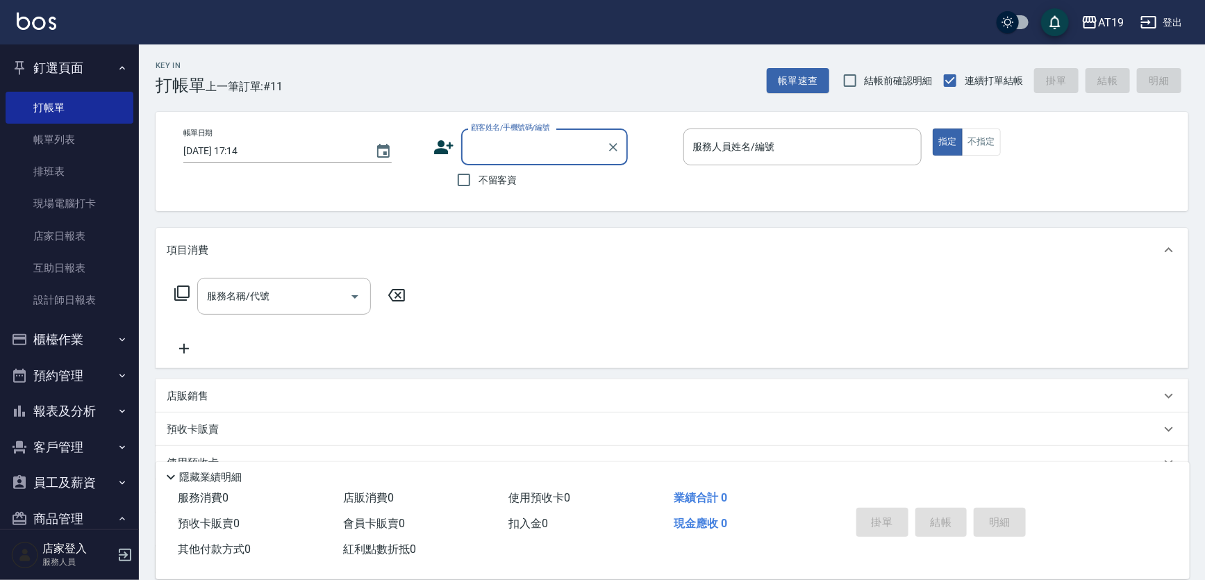
click at [545, 151] on input "顧客姓名/手機號碼/編號" at bounding box center [533, 147] width 133 height 24
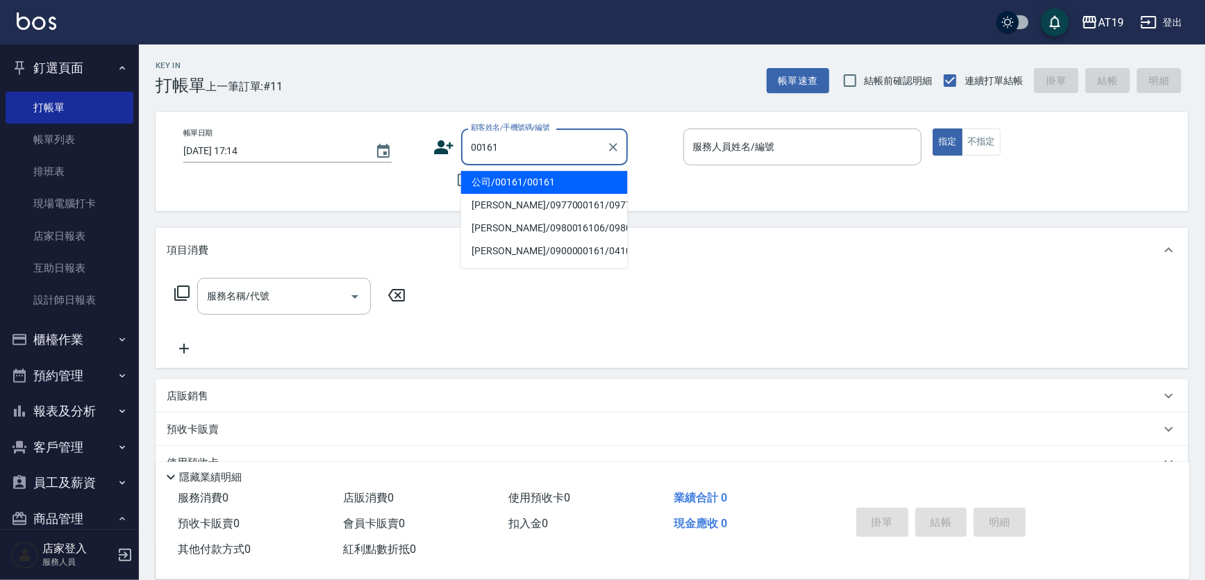
type input "公司/00161/00161"
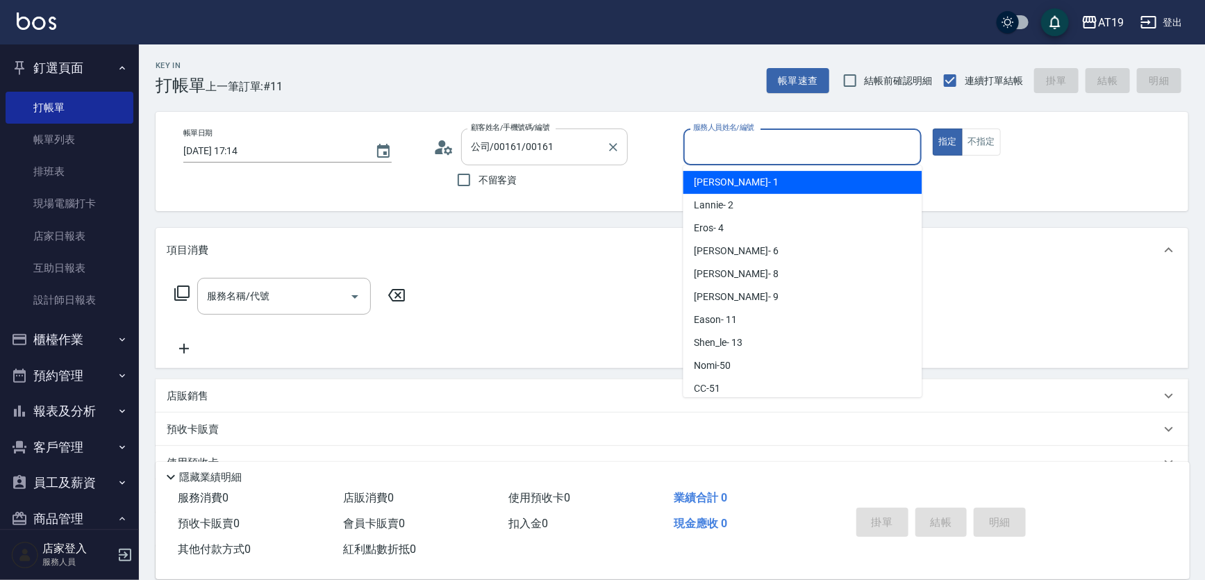
scroll to position [49, 0]
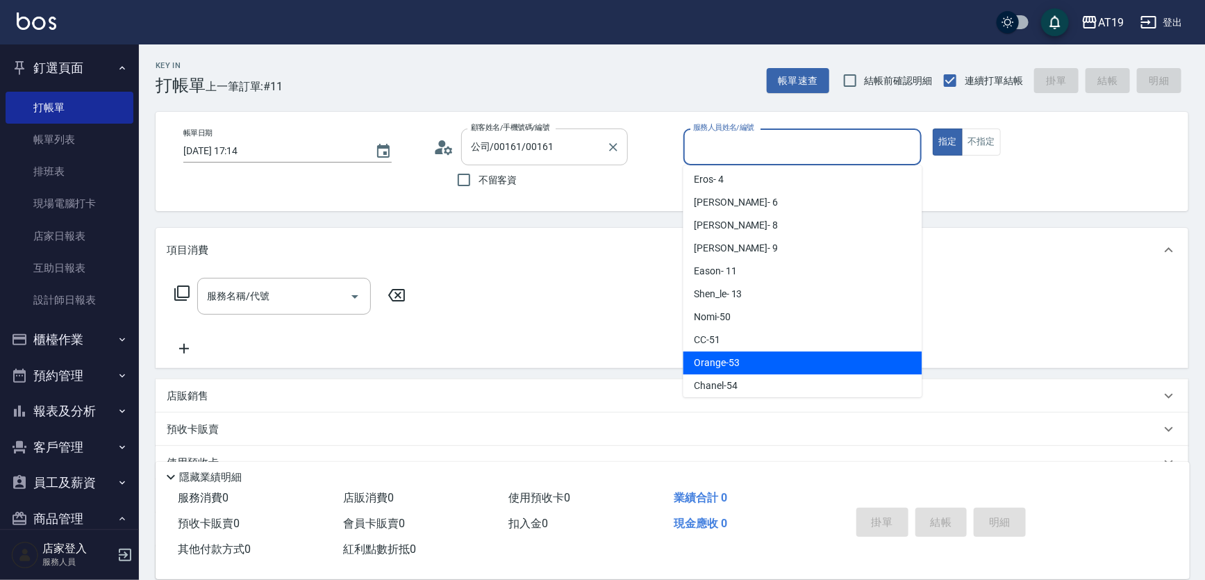
type input "Orange-53"
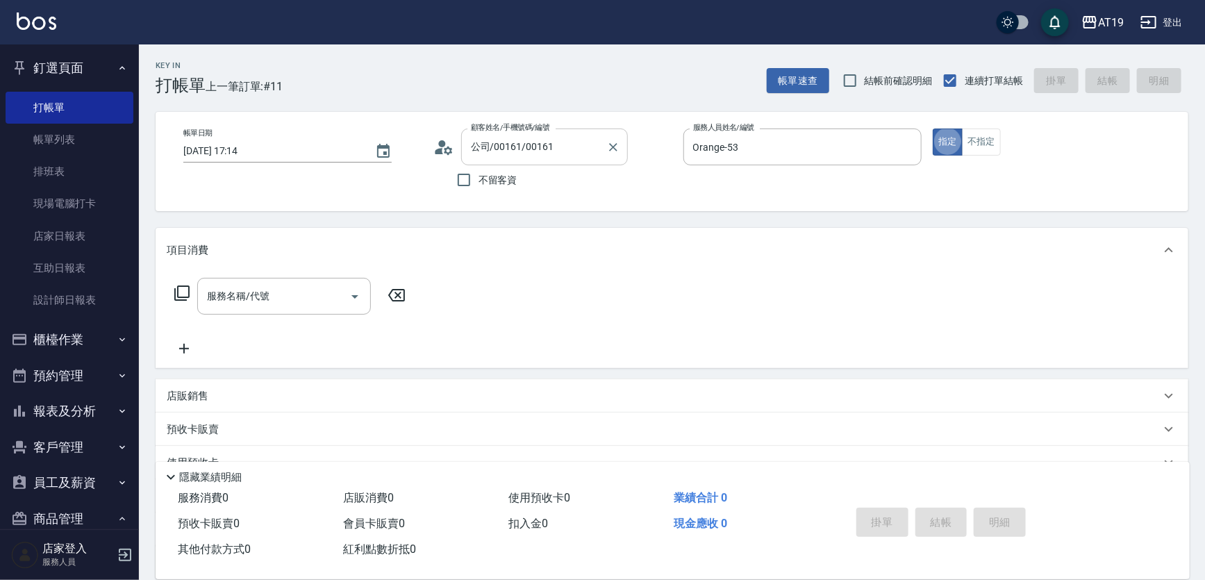
type button "true"
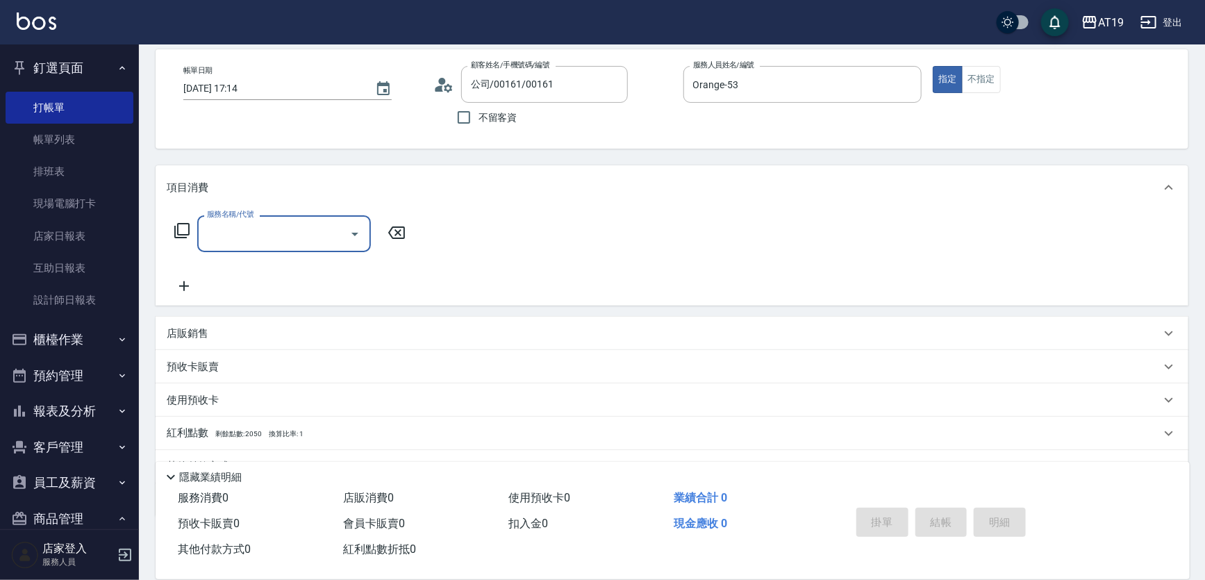
scroll to position [129, 0]
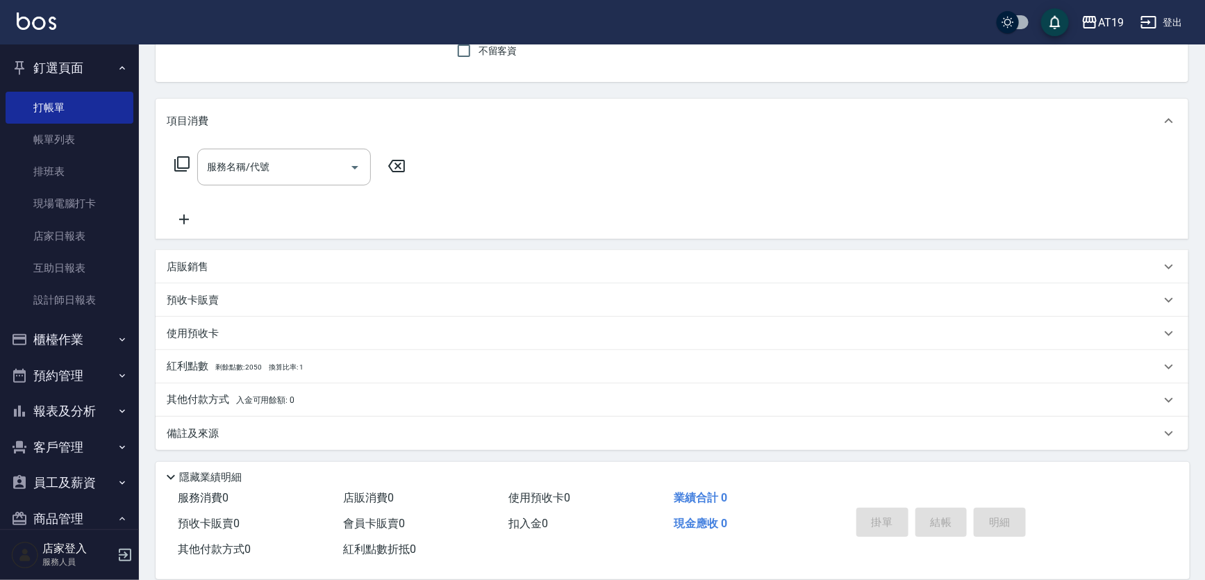
click at [342, 270] on div "店販銷售" at bounding box center [664, 267] width 994 height 15
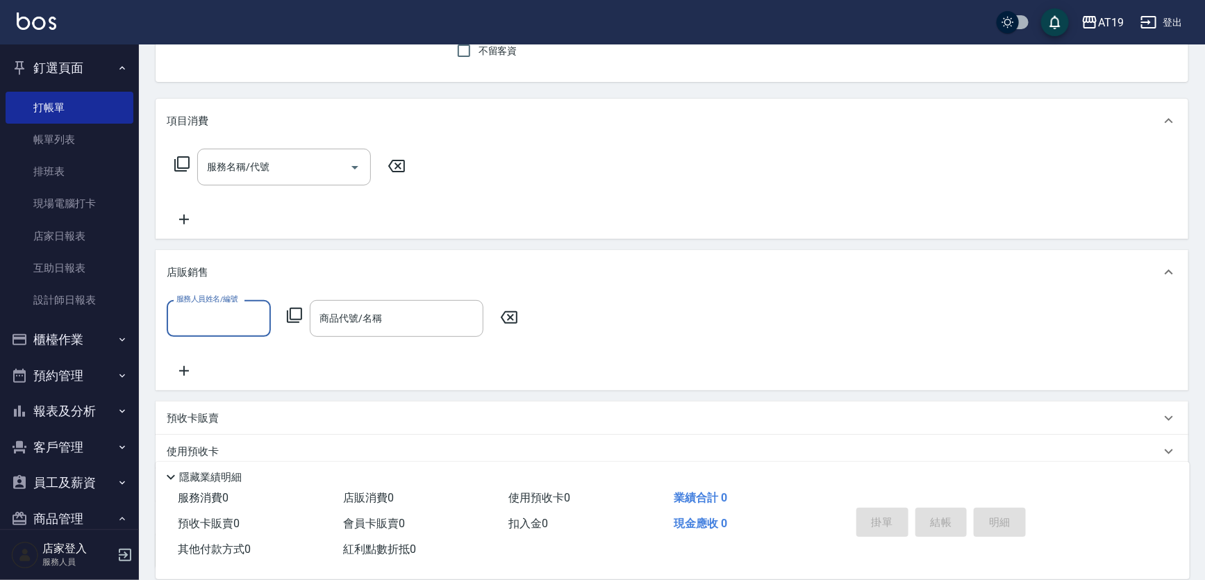
scroll to position [0, 0]
click at [219, 316] on input "服務人員姓名/編號" at bounding box center [219, 318] width 92 height 24
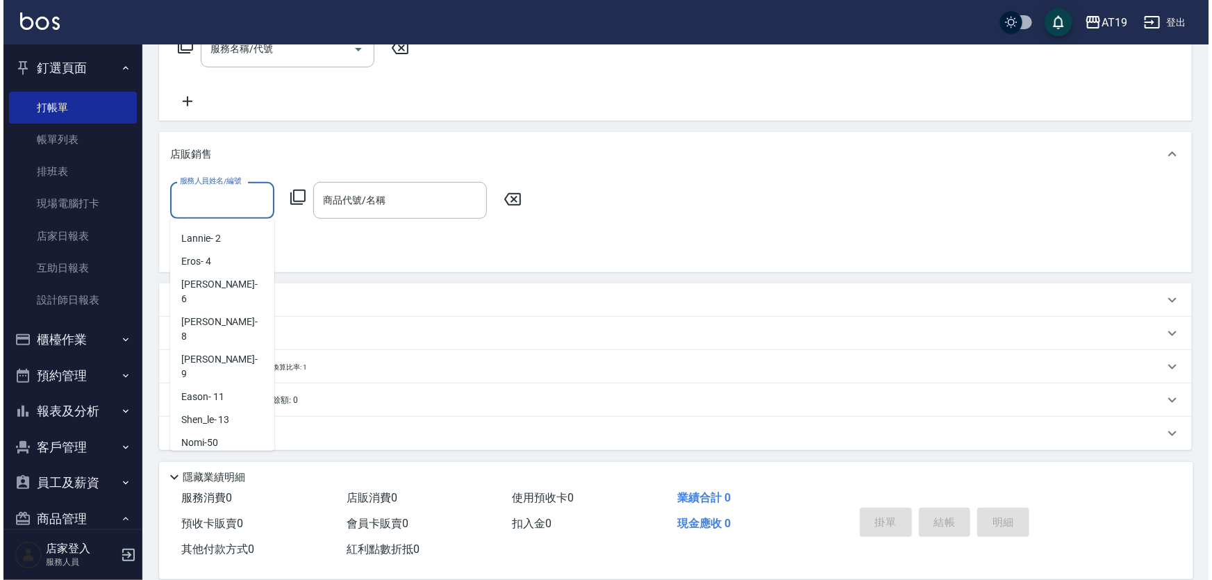
scroll to position [53, 0]
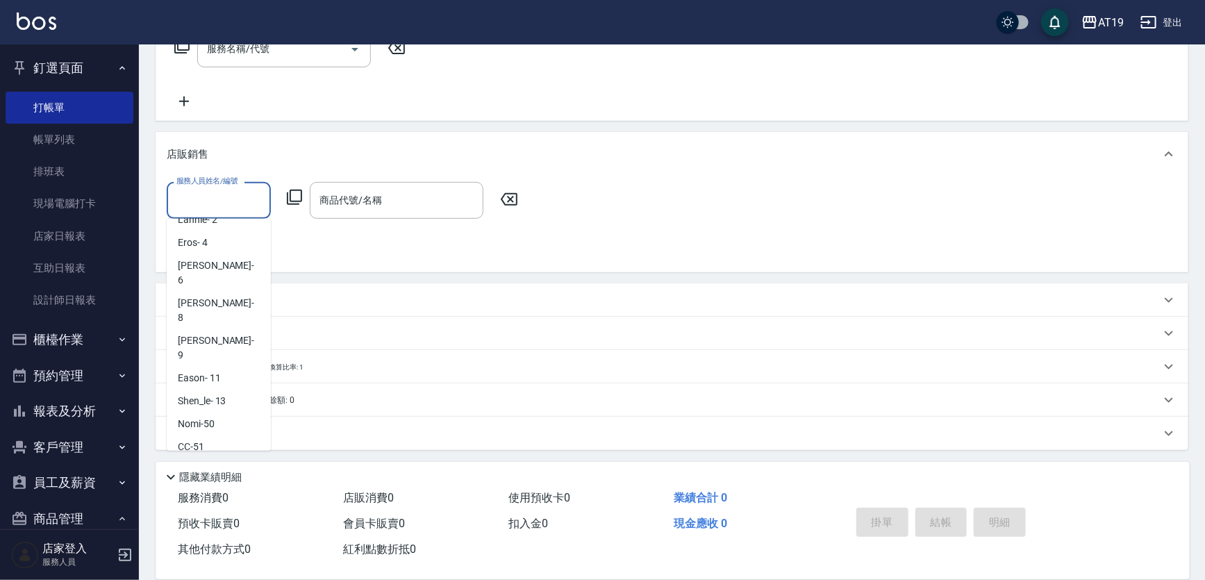
click at [211, 463] on span "Orange -53" at bounding box center [201, 470] width 46 height 15
type input "Orange-53"
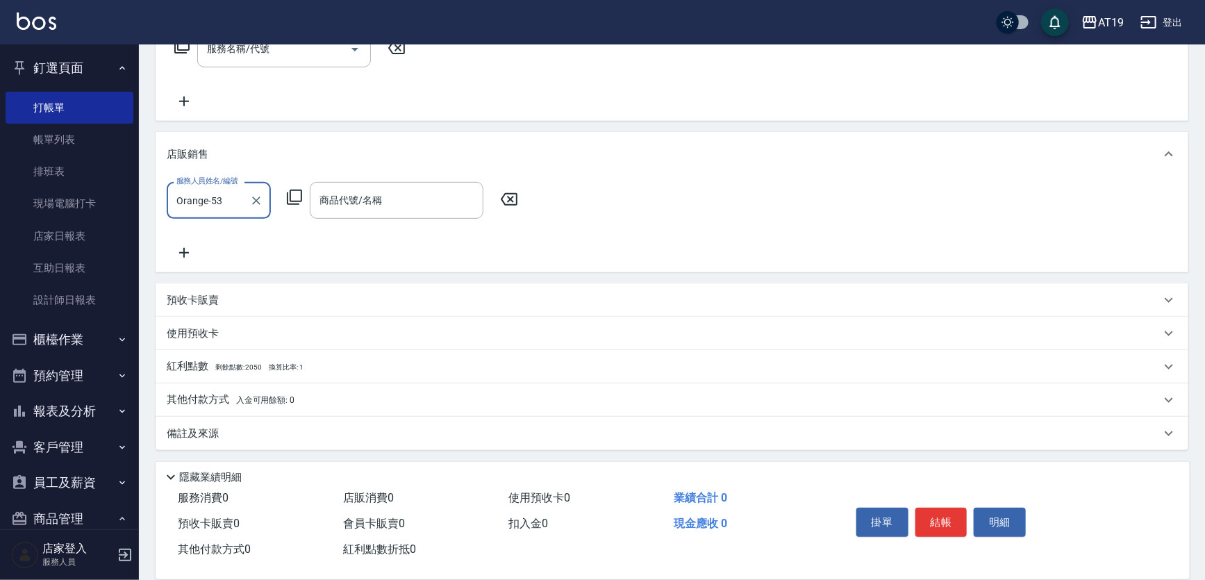
click at [298, 199] on icon at bounding box center [294, 197] width 17 height 17
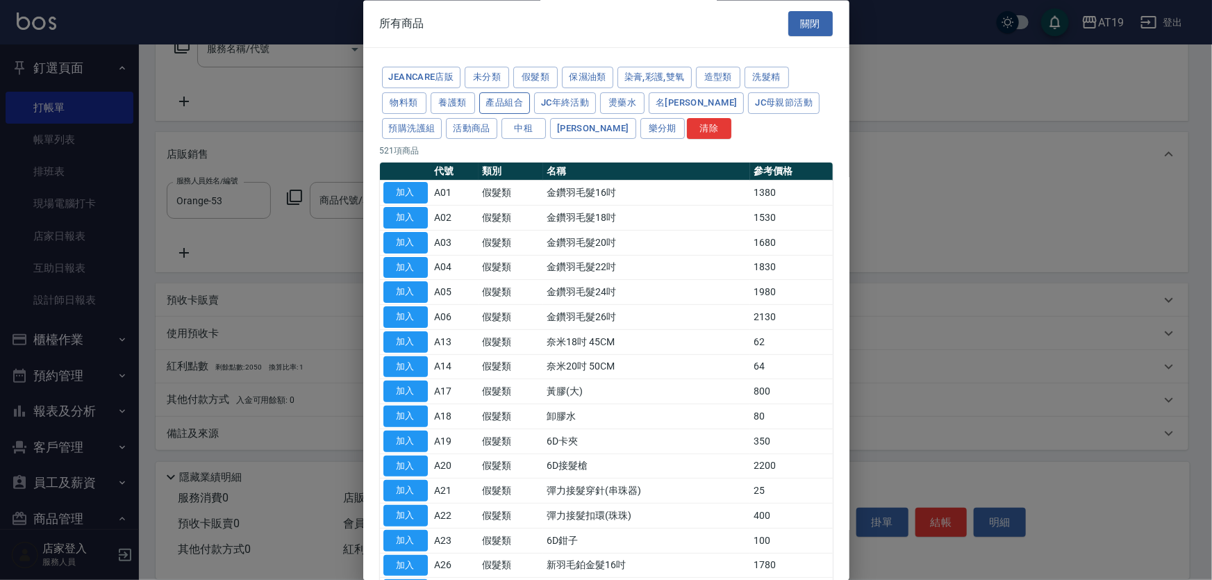
click at [510, 100] on button "產品組合" at bounding box center [504, 103] width 51 height 22
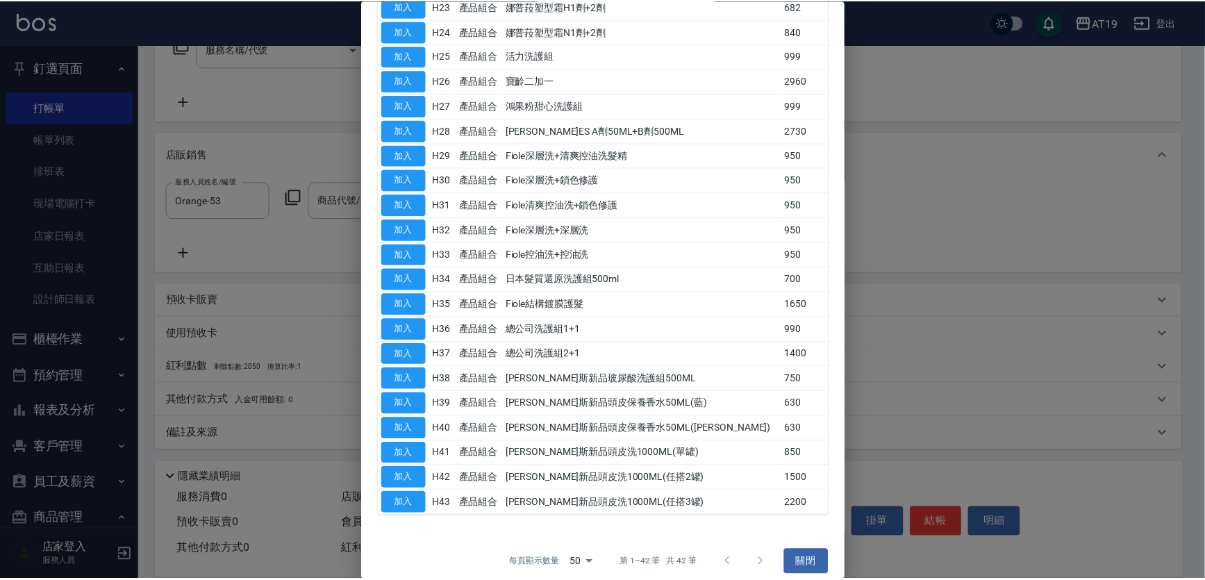
scroll to position [715, 0]
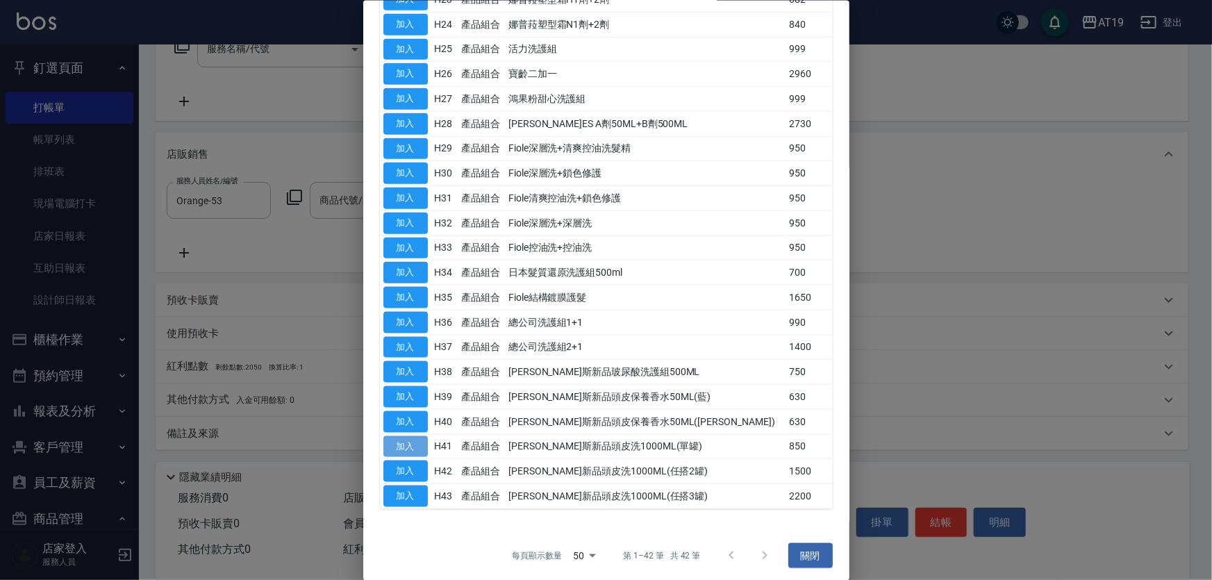
click at [415, 444] on button "加入" at bounding box center [405, 446] width 44 height 22
type input "[PERSON_NAME]斯新品頭皮洗1000ML(單罐)"
type input "80"
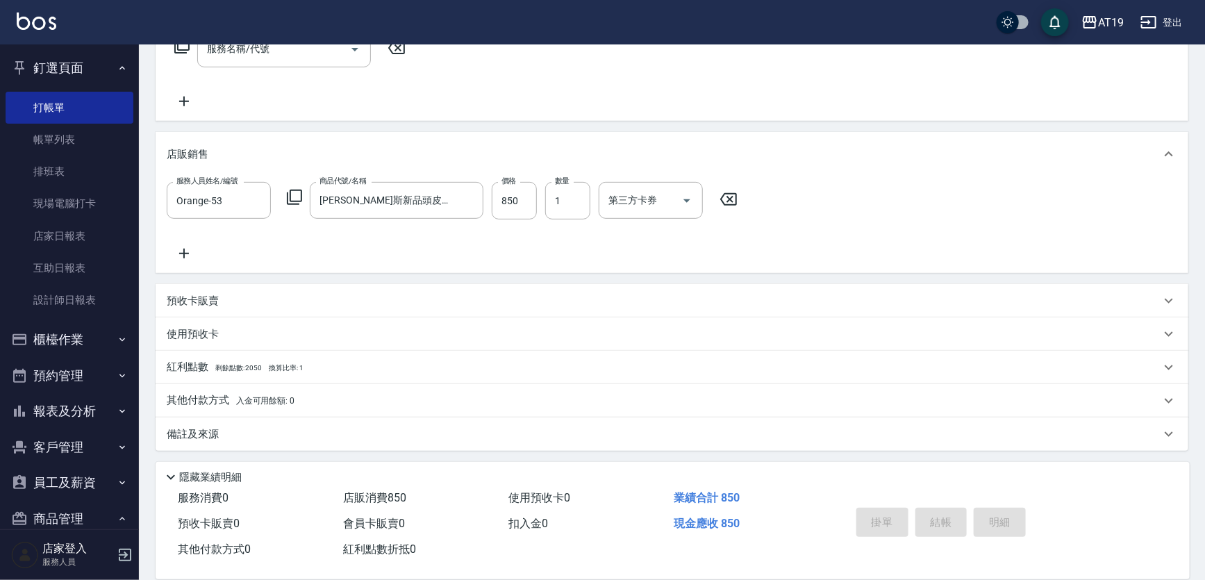
type input "[DATE] 19:16"
type input "0"
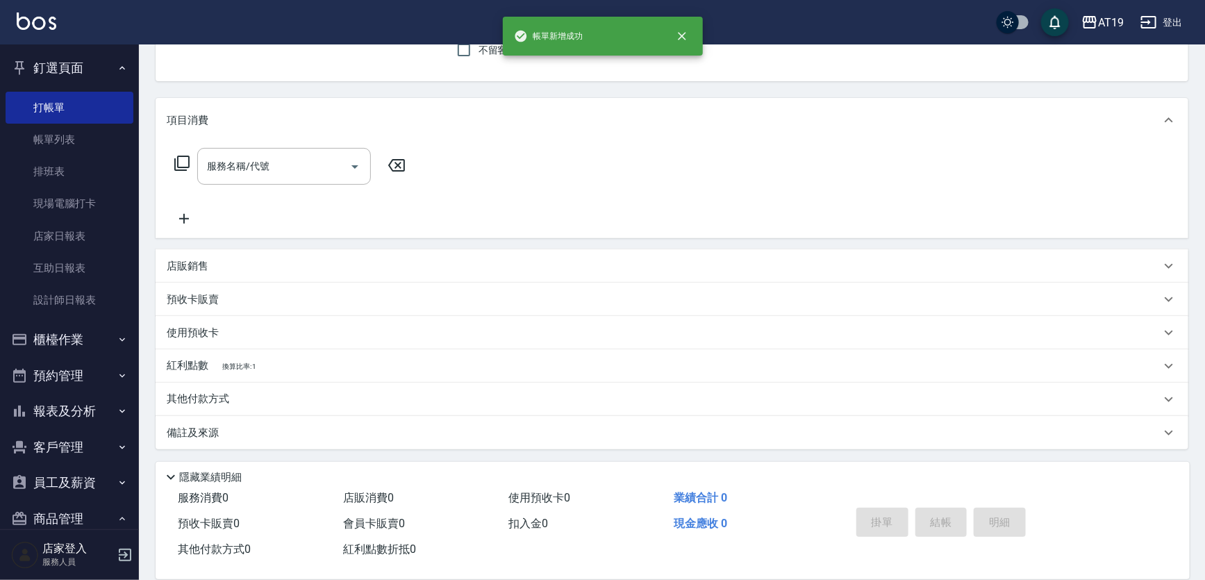
scroll to position [0, 0]
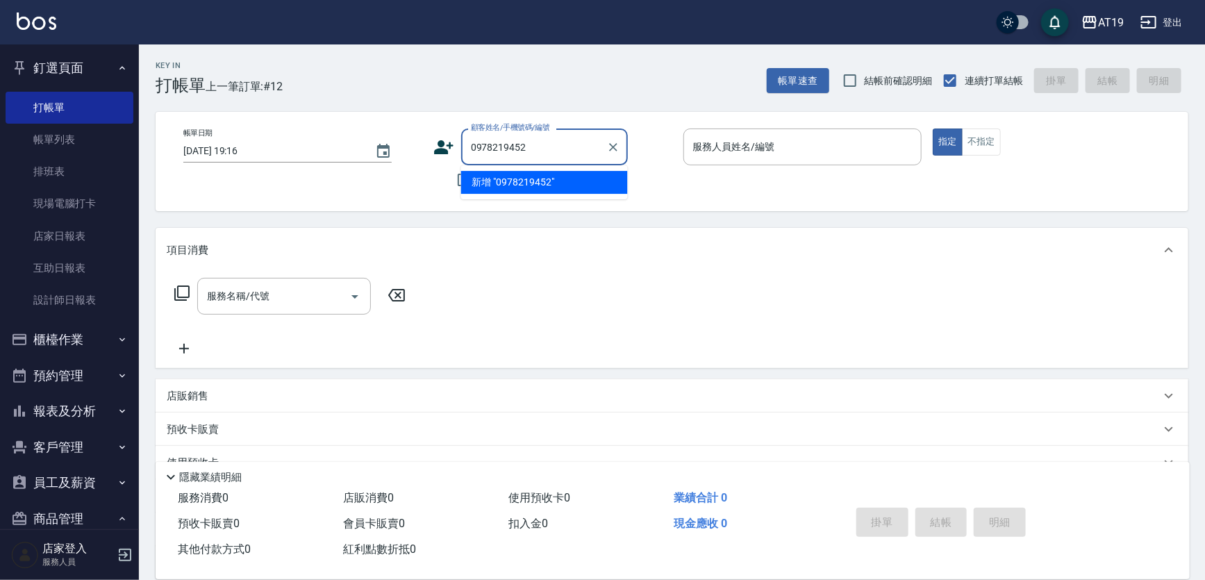
type input "0978219452"
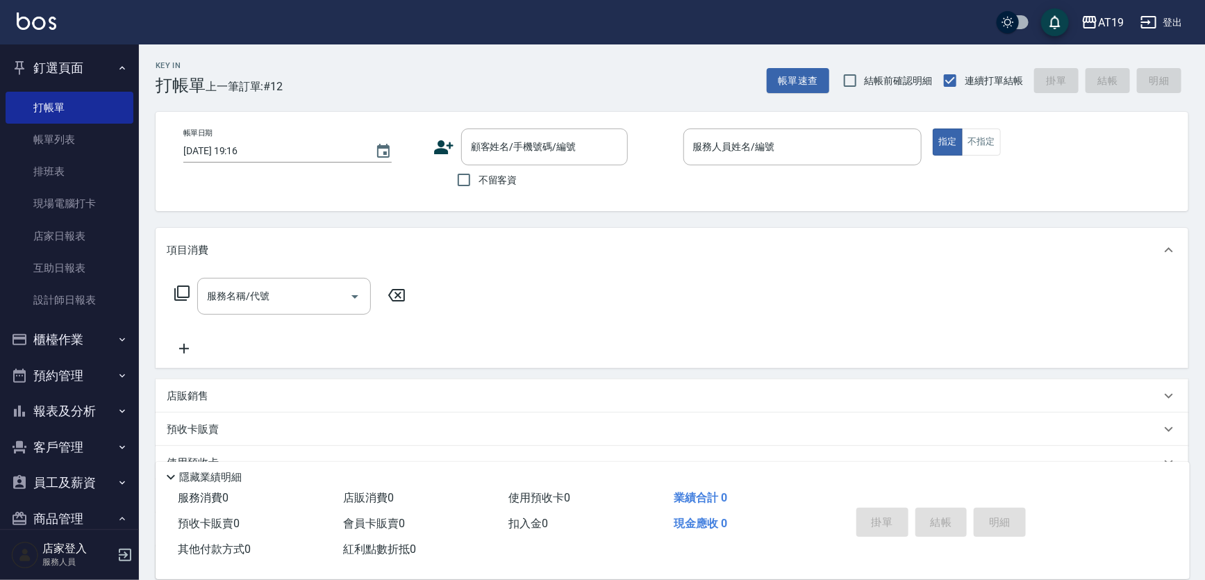
click at [438, 147] on icon at bounding box center [443, 147] width 21 height 21
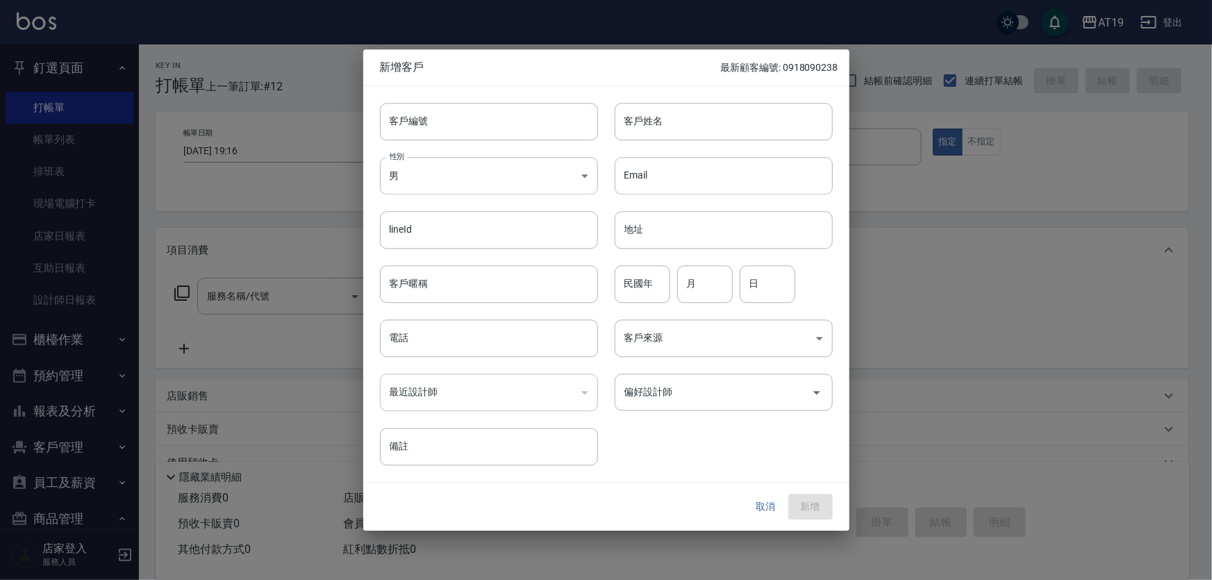
click at [467, 146] on div "性別 男 [DEMOGRAPHIC_DATA] 性別" at bounding box center [480, 167] width 235 height 54
click at [479, 117] on input "客戶編號" at bounding box center [489, 122] width 218 height 38
paste input "0978219452"
type input "0978219452"
click at [462, 343] on input "電話" at bounding box center [489, 338] width 218 height 38
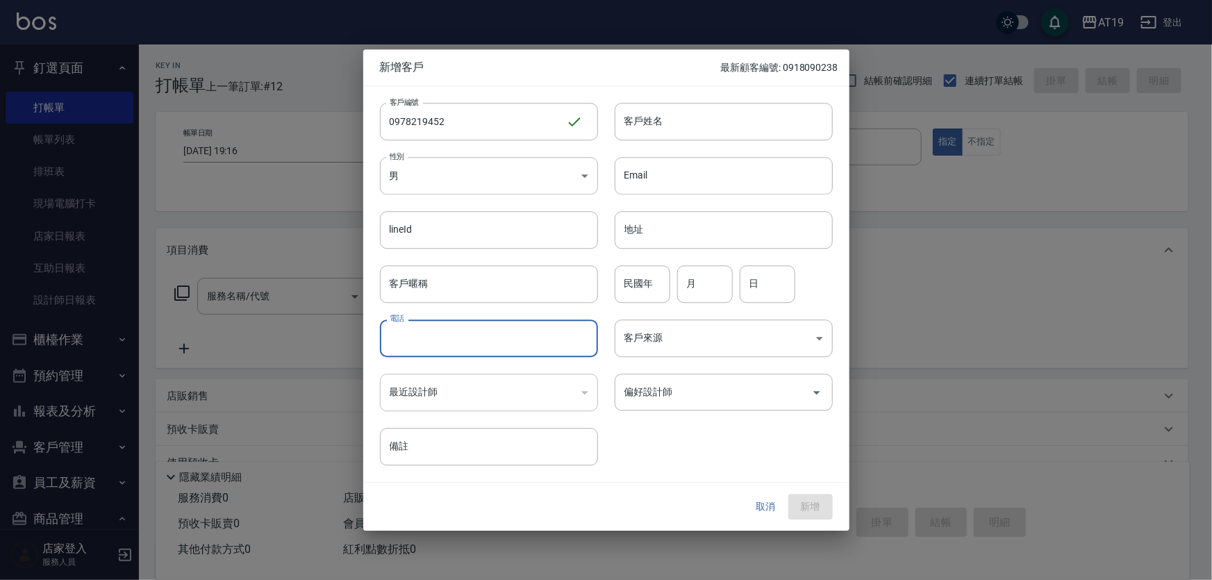
paste input "0978219452"
type input "0978219452"
click at [468, 183] on body "AT19 登出 釘選頁面 打帳單 帳單列表 排班表 現場電腦打卡 店家日報表 互助日報表 設計師日報表 櫃檯作業 打帳單 帳單列表 現金收支登錄 高階收支登錄…" at bounding box center [606, 355] width 1212 height 710
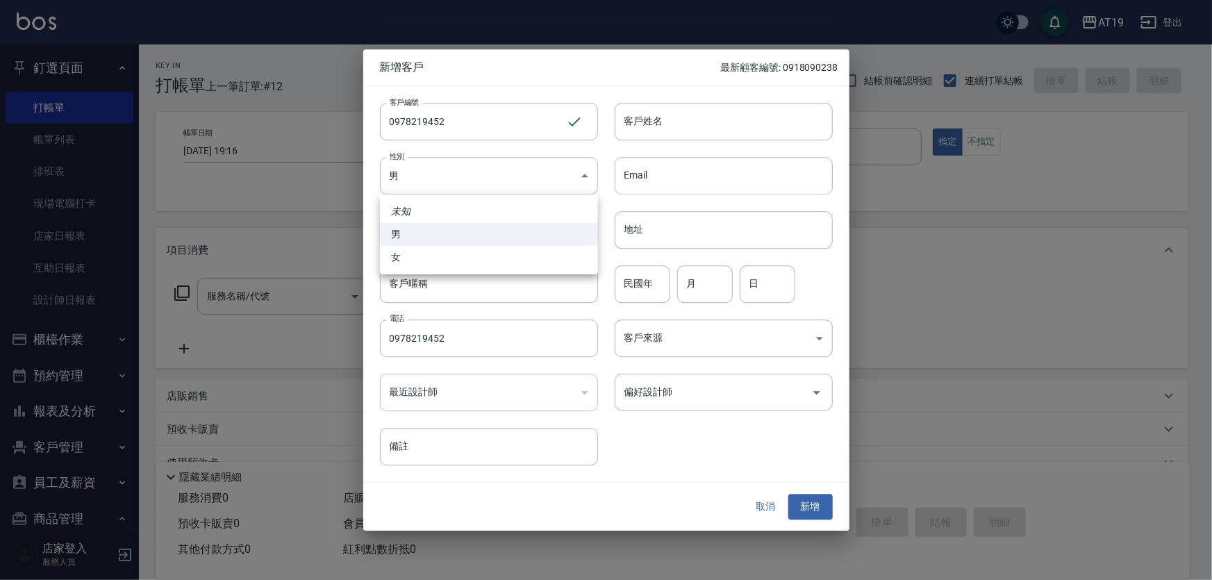
click at [467, 260] on li "女" at bounding box center [489, 257] width 218 height 23
type input "[DEMOGRAPHIC_DATA]"
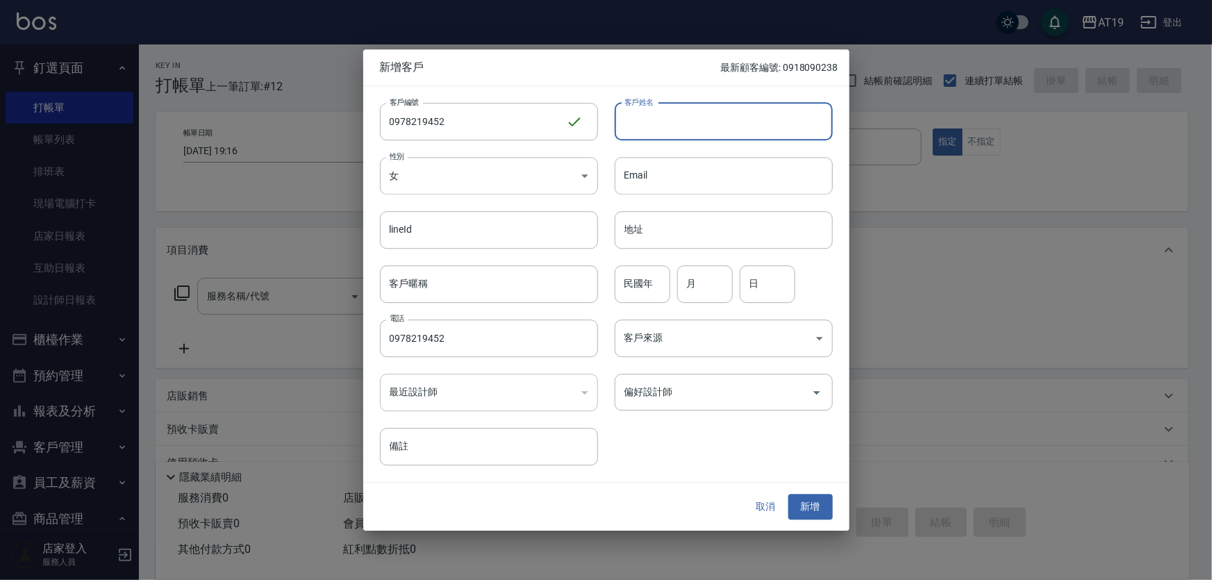
drag, startPoint x: 640, startPoint y: 118, endPoint x: 645, endPoint y: 98, distance: 20.7
click at [641, 118] on input "客戶姓名" at bounding box center [724, 122] width 218 height 38
type input "ㄔ"
type input "YATI"
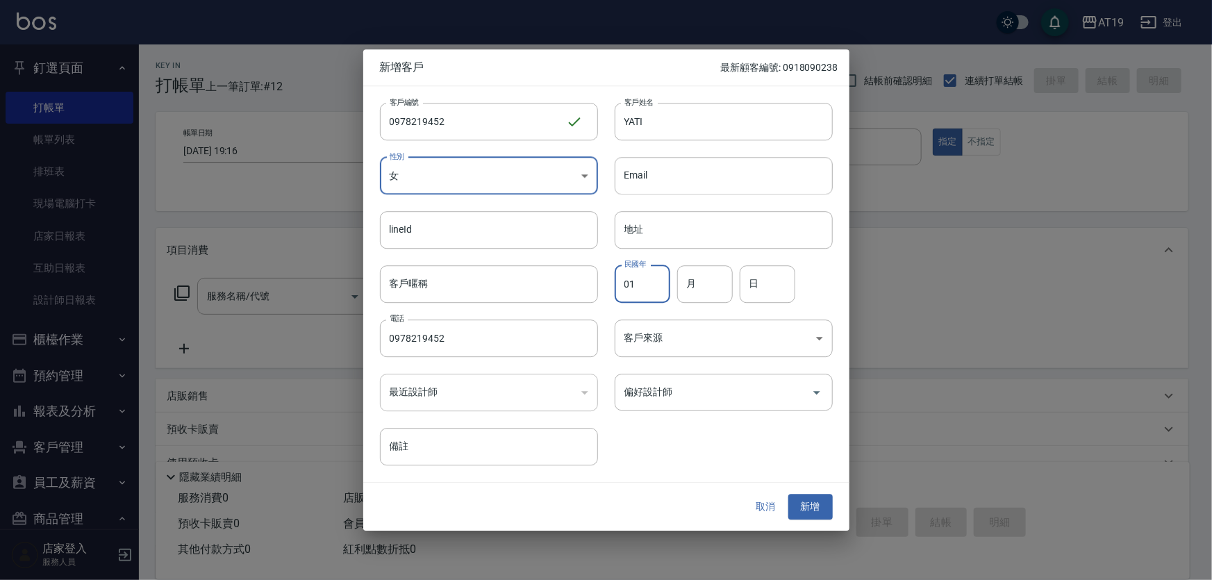
type input "01"
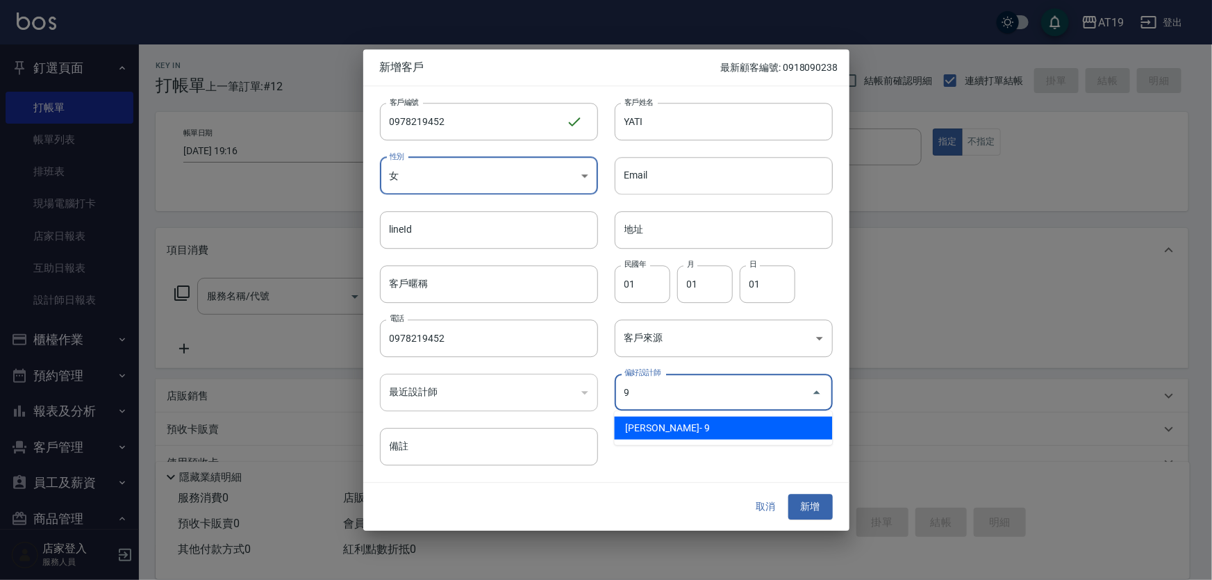
type input "[PERSON_NAME][PERSON_NAME]"
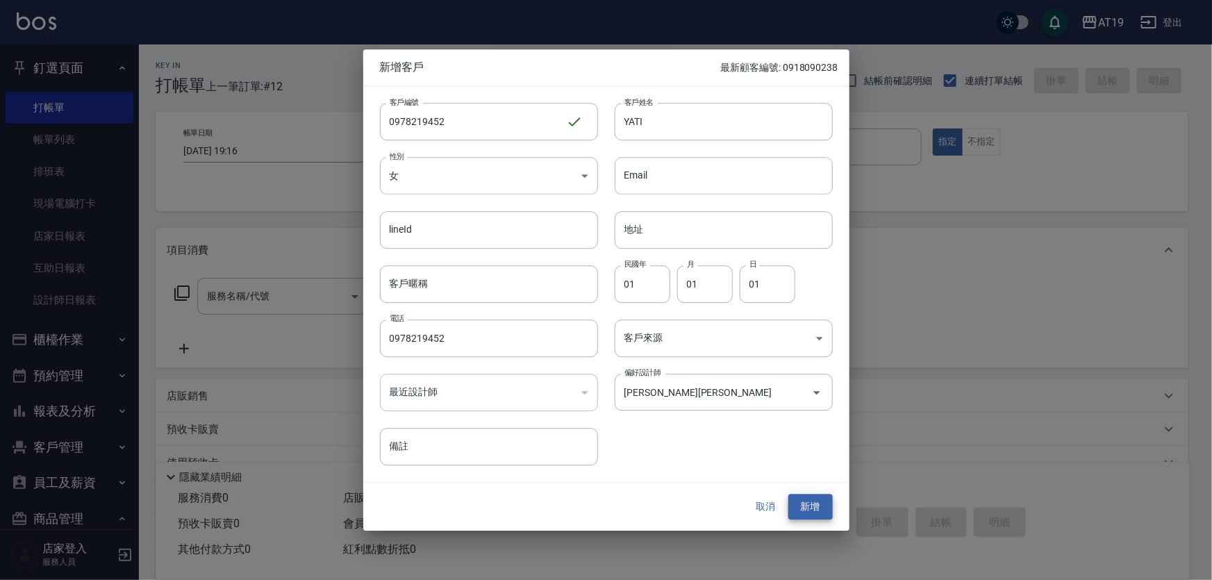
click at [788, 494] on button "新增" at bounding box center [810, 507] width 44 height 26
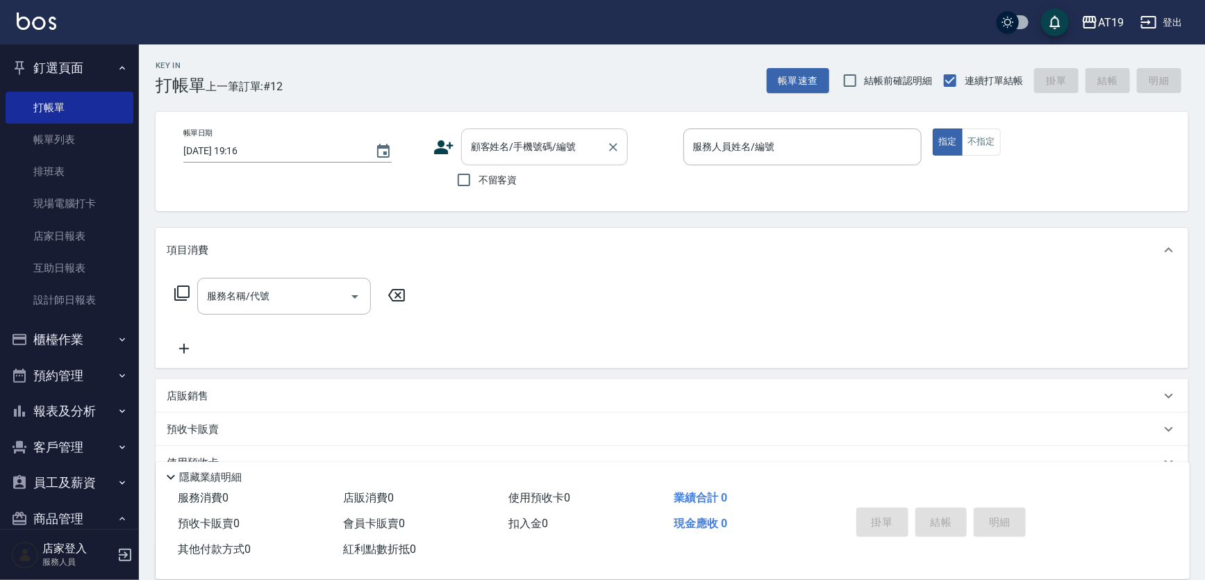
click at [491, 142] on input "顧客姓名/手機號碼/編號" at bounding box center [533, 147] width 133 height 24
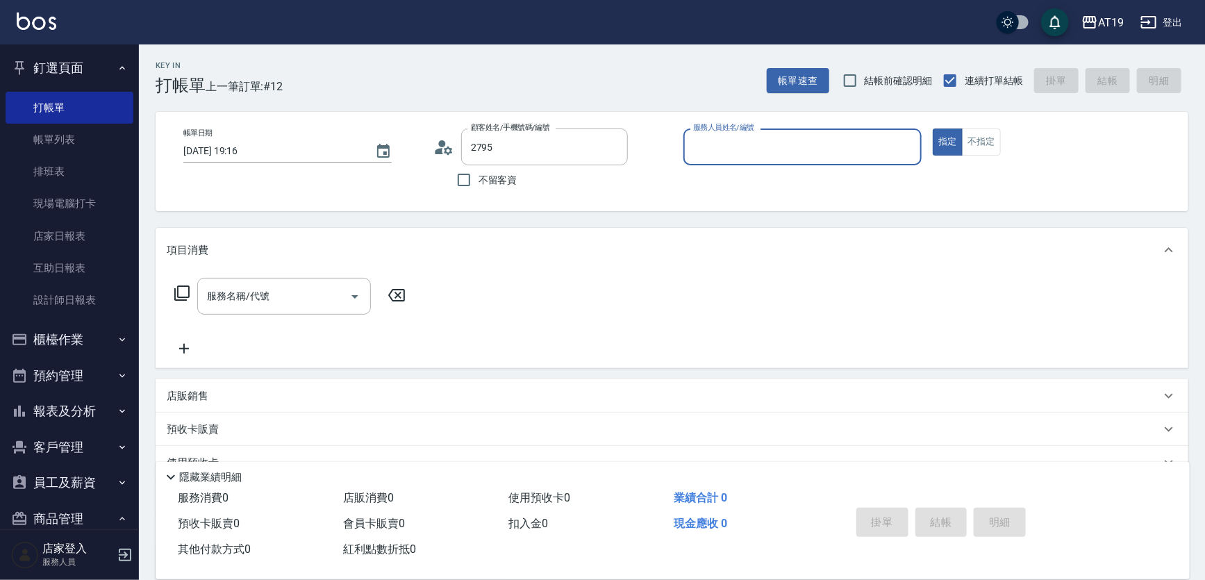
type input "[PERSON_NAME]/0974312795/0974312795"
type input "[PERSON_NAME]- 6"
click at [933, 128] on button "指定" at bounding box center [948, 141] width 30 height 27
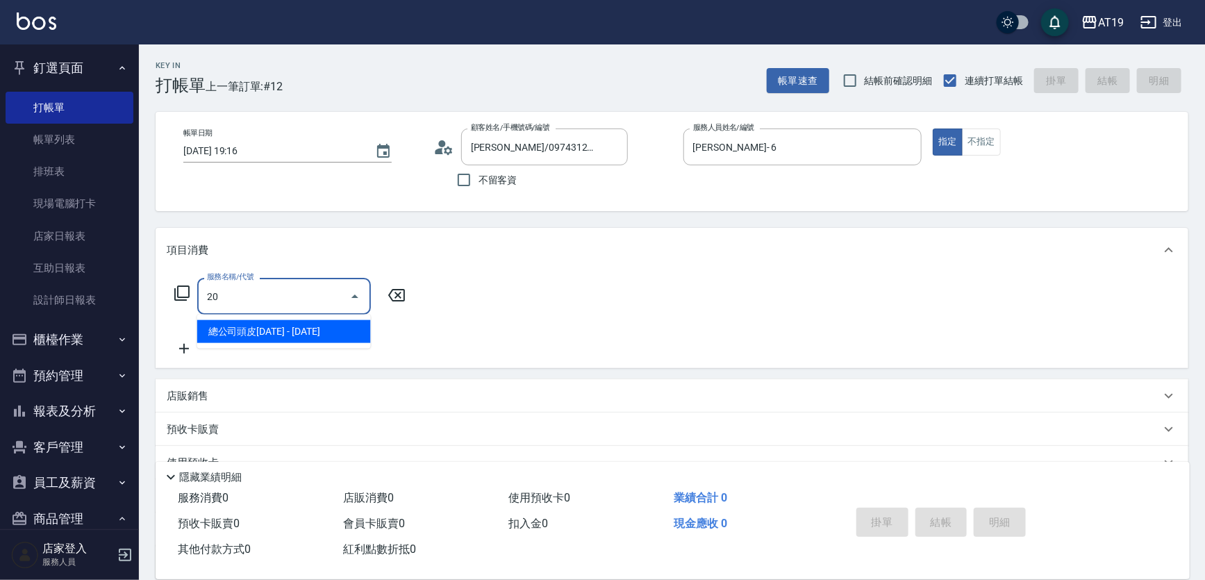
type input "201"
type input "30"
type input "洗髮(201)"
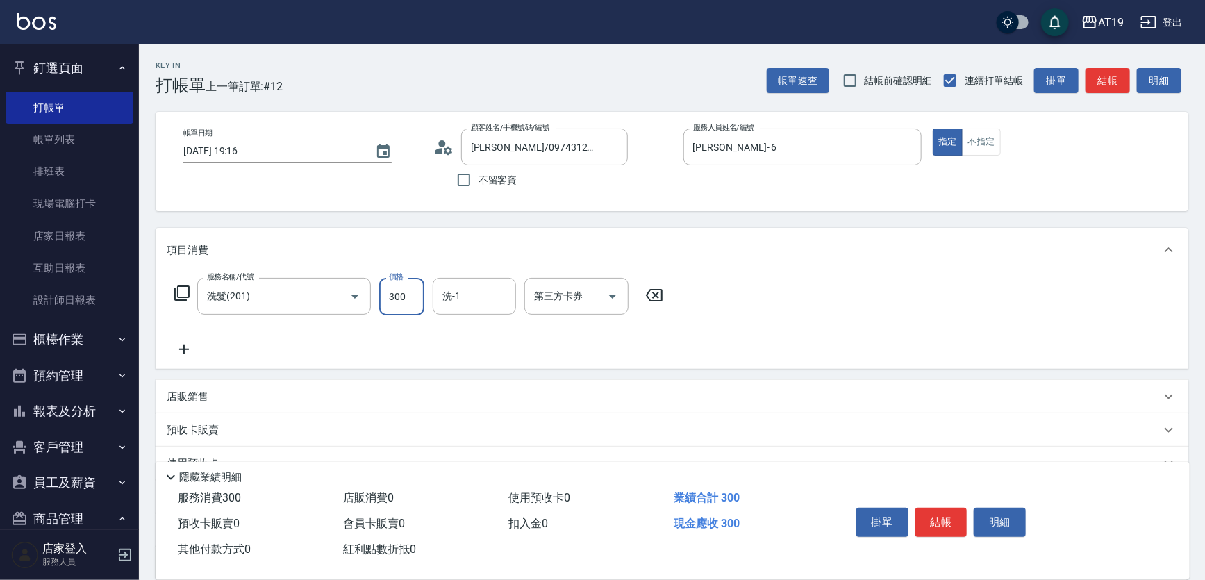
type input "0"
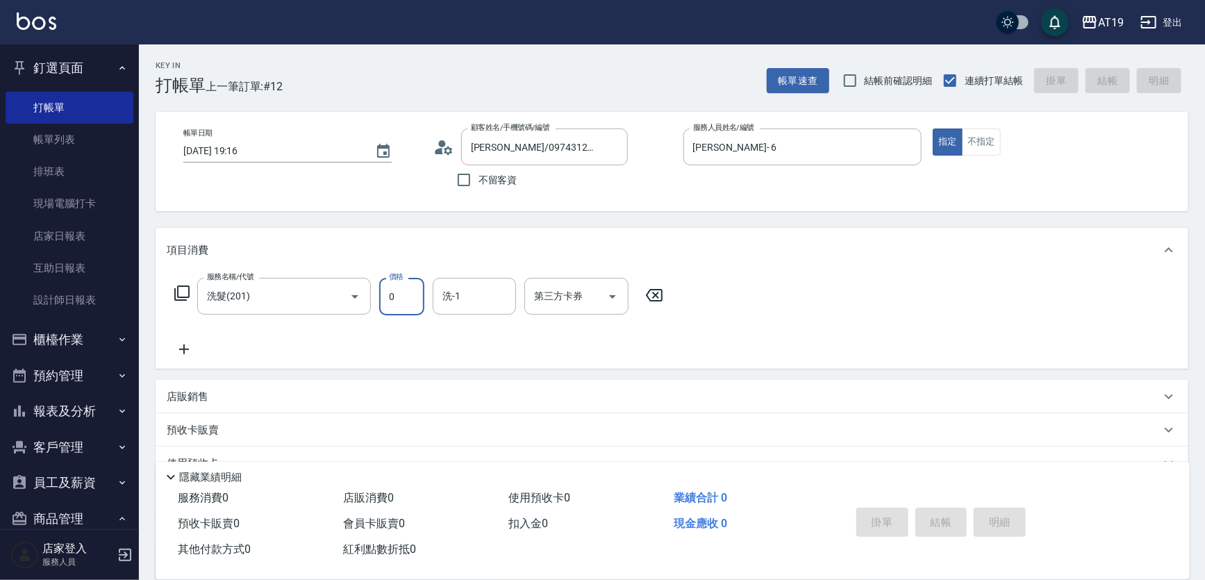
type input "[DATE] 19:18"
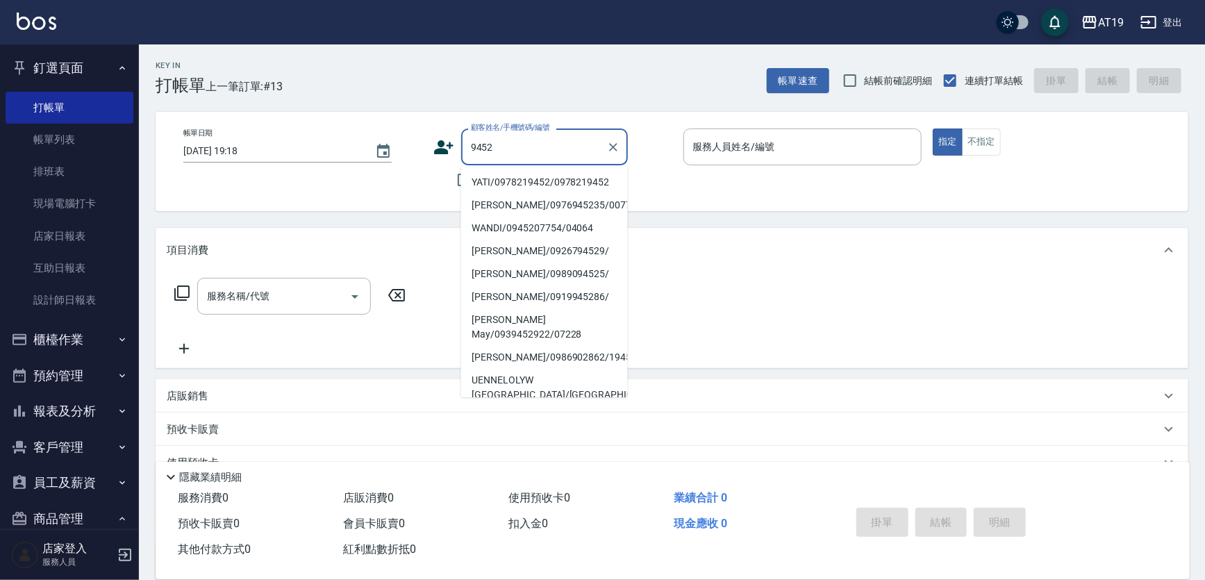
type input "YATI/0978219452/0978219452"
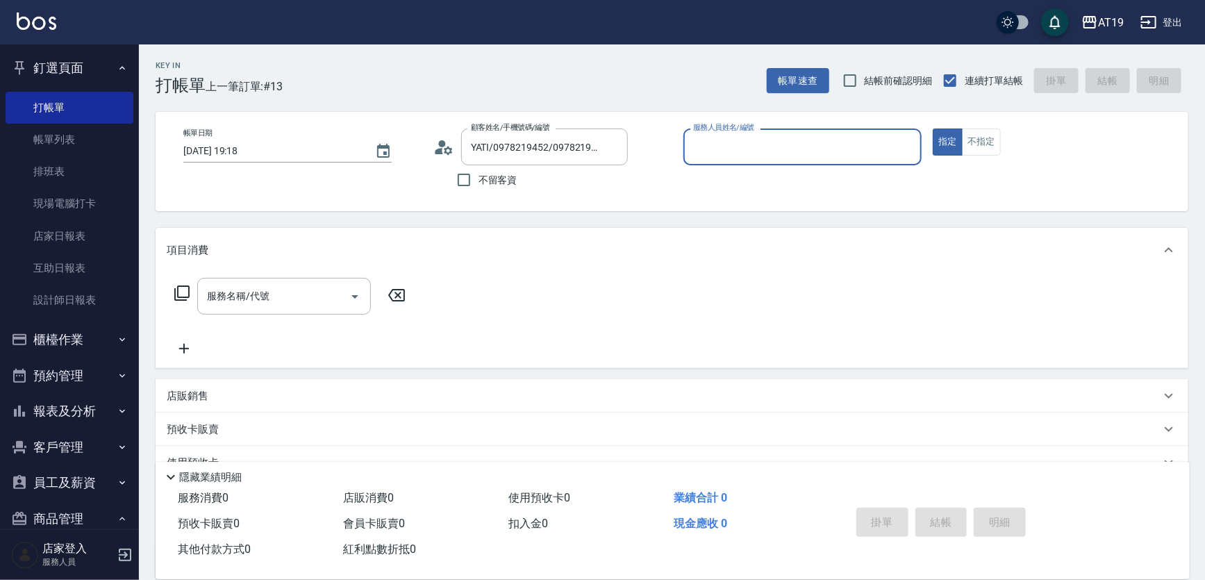
type input "[PERSON_NAME]- 9"
click at [933, 128] on button "指定" at bounding box center [948, 141] width 30 height 27
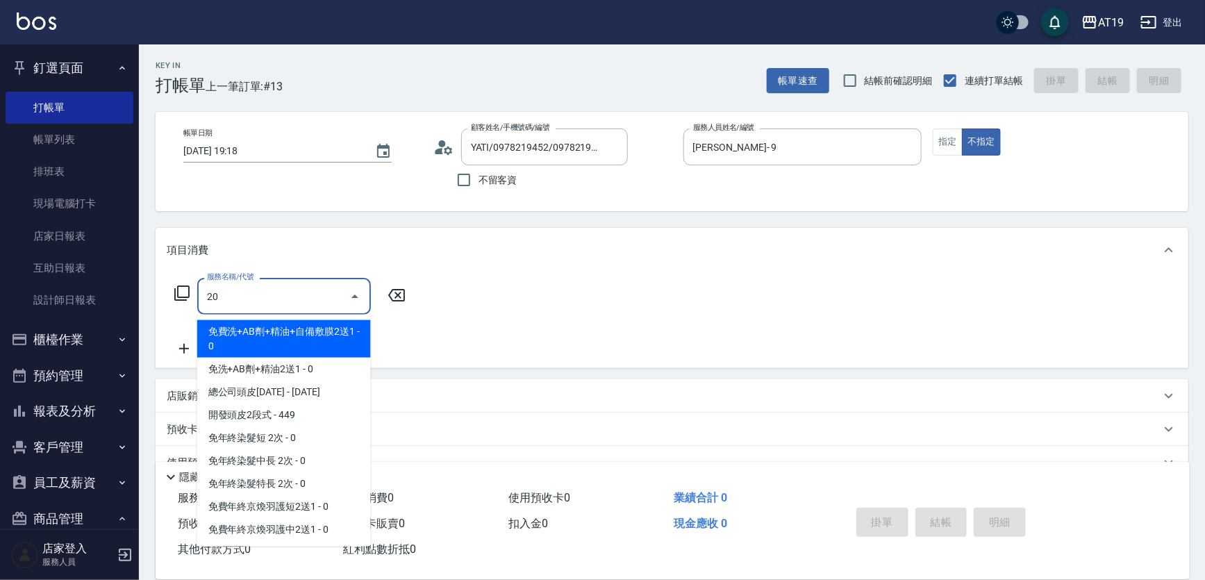
type input "201"
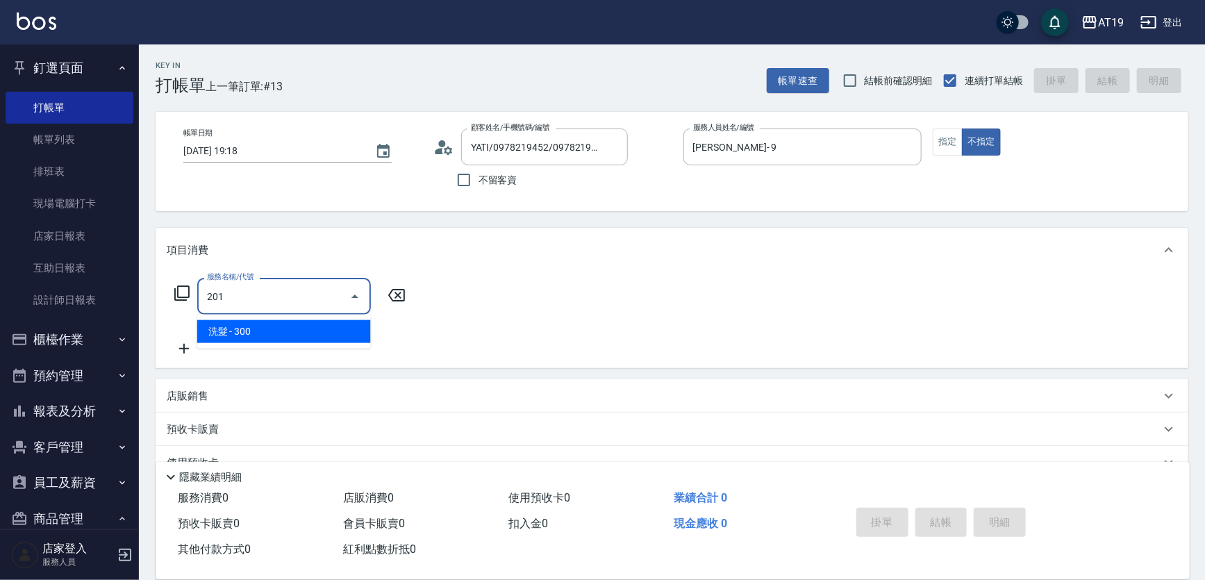
type input "30"
type input "洗髮(201)"
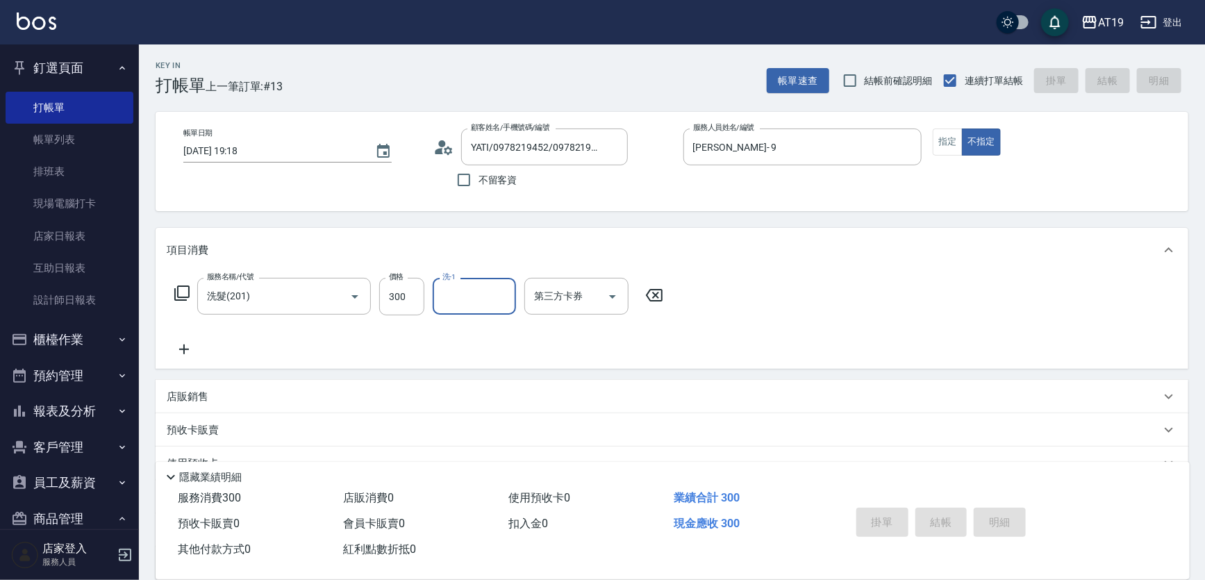
type input "0"
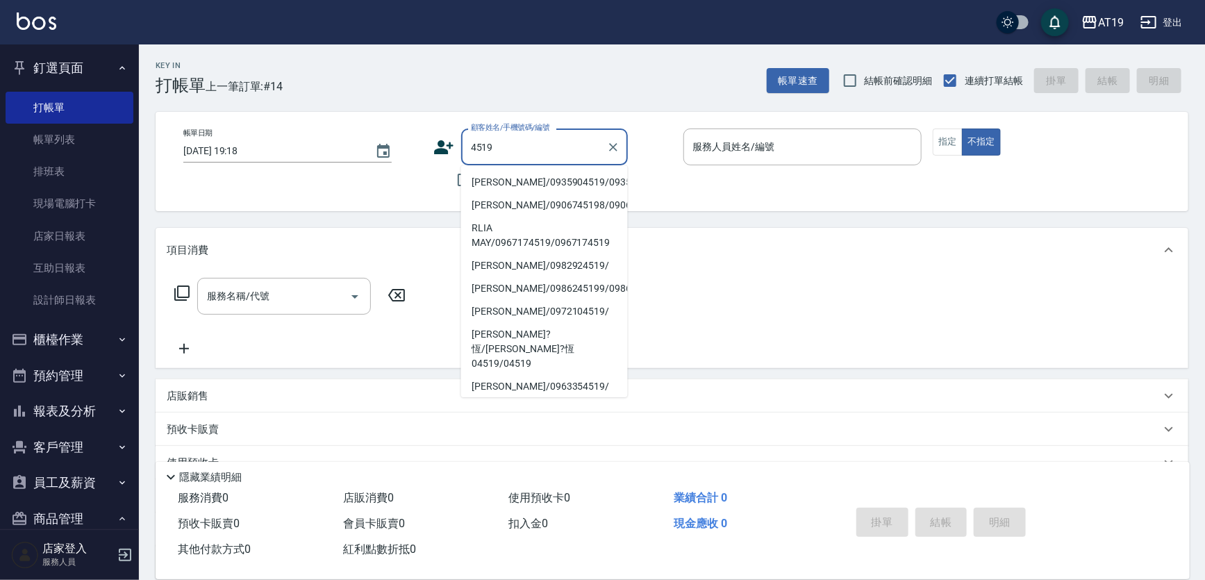
type input "[PERSON_NAME]/0935904519/0935904519"
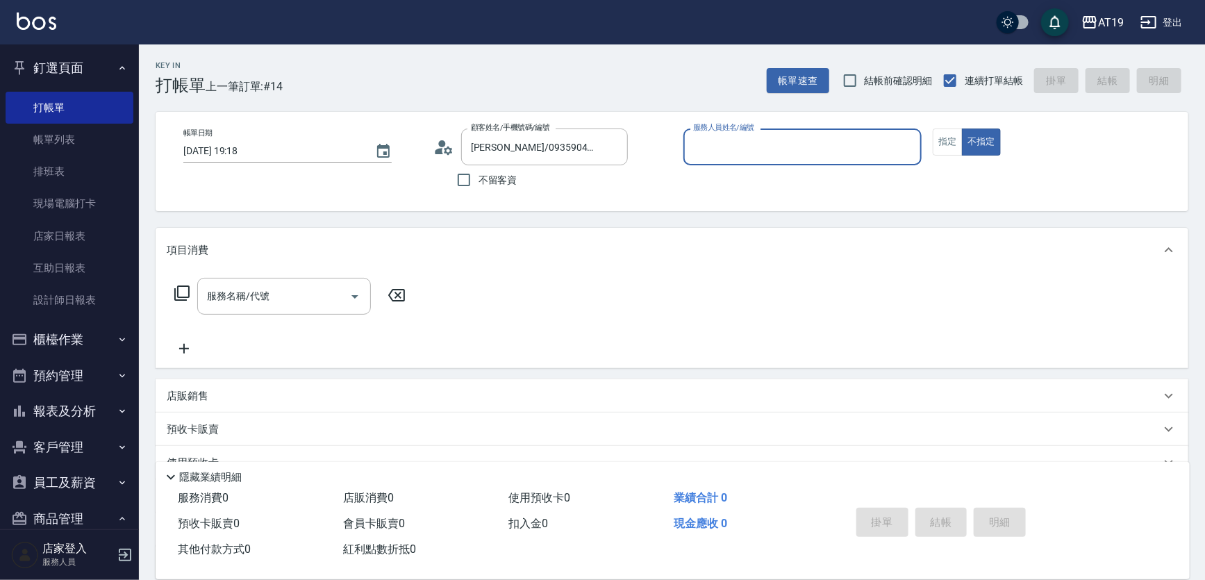
type input "Shen_le- 13"
click at [962, 128] on button "不指定" at bounding box center [981, 141] width 39 height 27
type button "false"
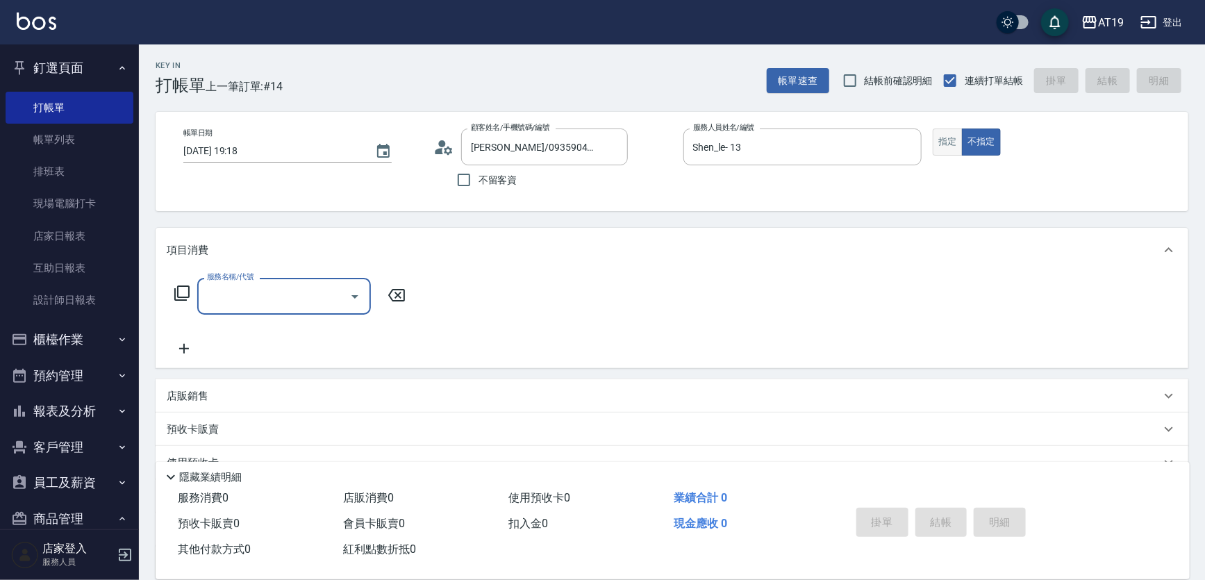
click at [942, 139] on button "指定" at bounding box center [948, 141] width 30 height 27
drag, startPoint x: 256, startPoint y: 286, endPoint x: 312, endPoint y: 238, distance: 73.9
click at [259, 285] on input "服務名稱/代號" at bounding box center [273, 296] width 140 height 24
type input "401"
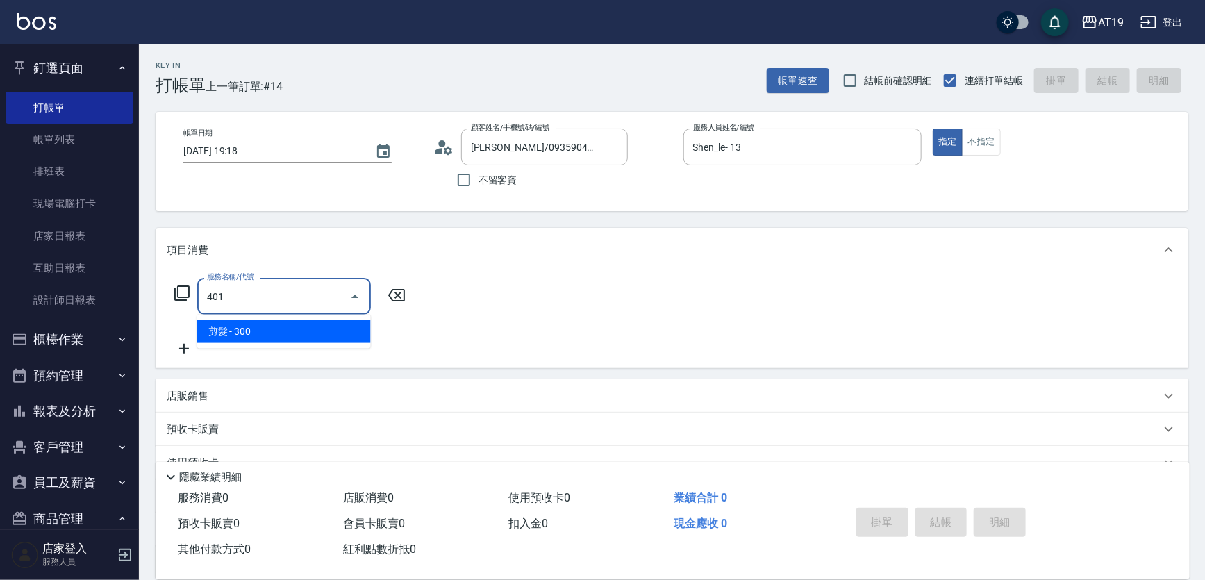
type input "30"
type input "剪髮(401)"
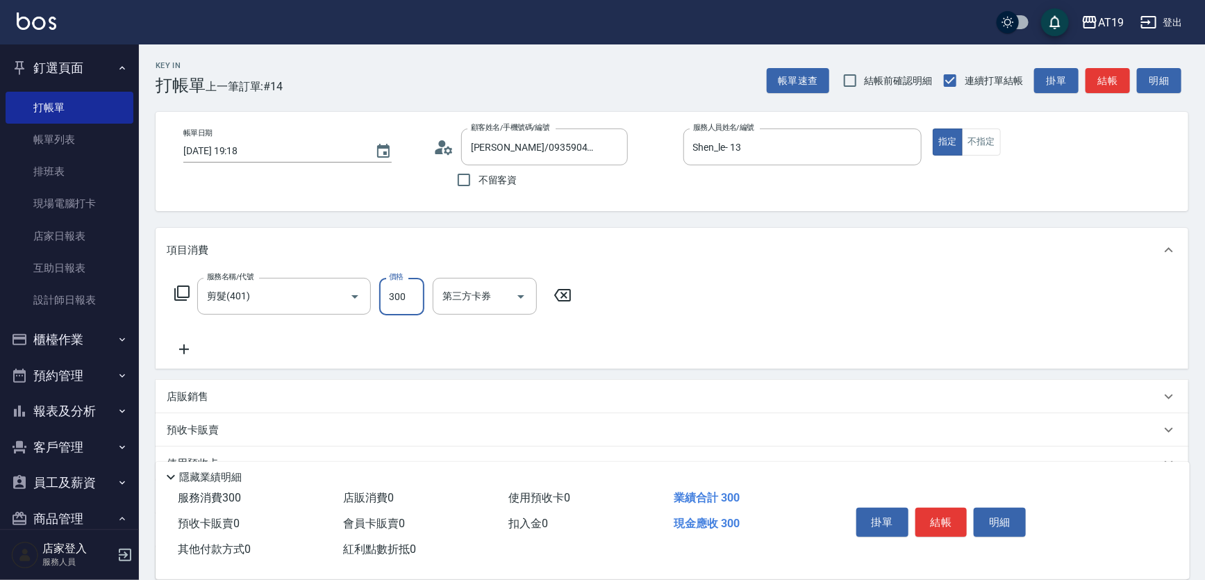
type input "0"
type input "400"
type input "40"
type input "400"
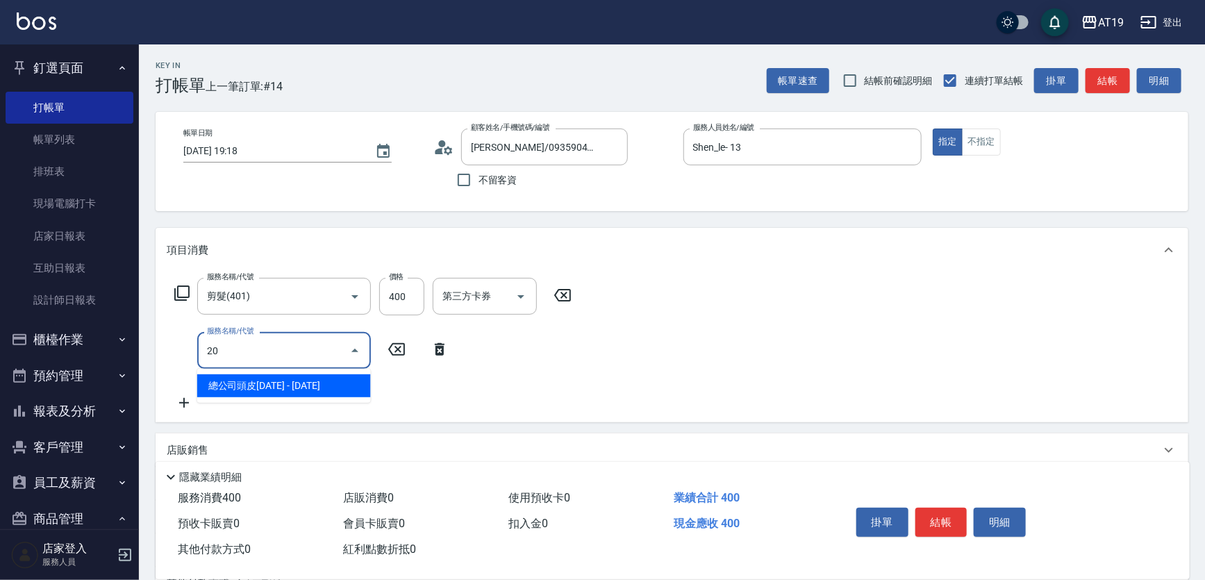
type input "201"
type input "70"
type input "洗髮(201)"
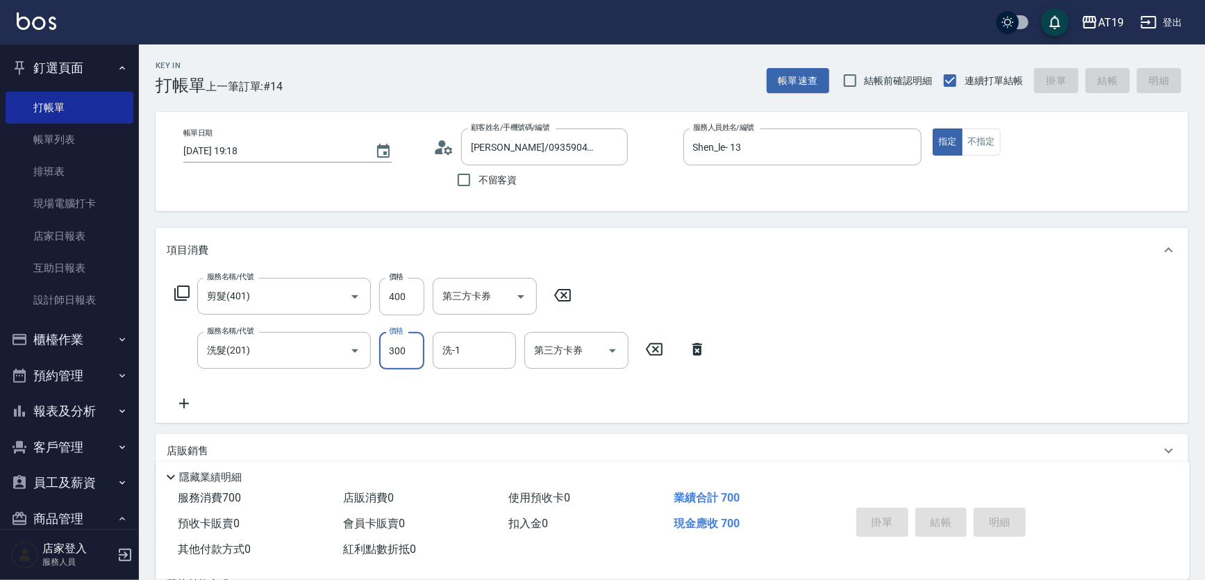
type input "[DATE] 19:20"
type input "0"
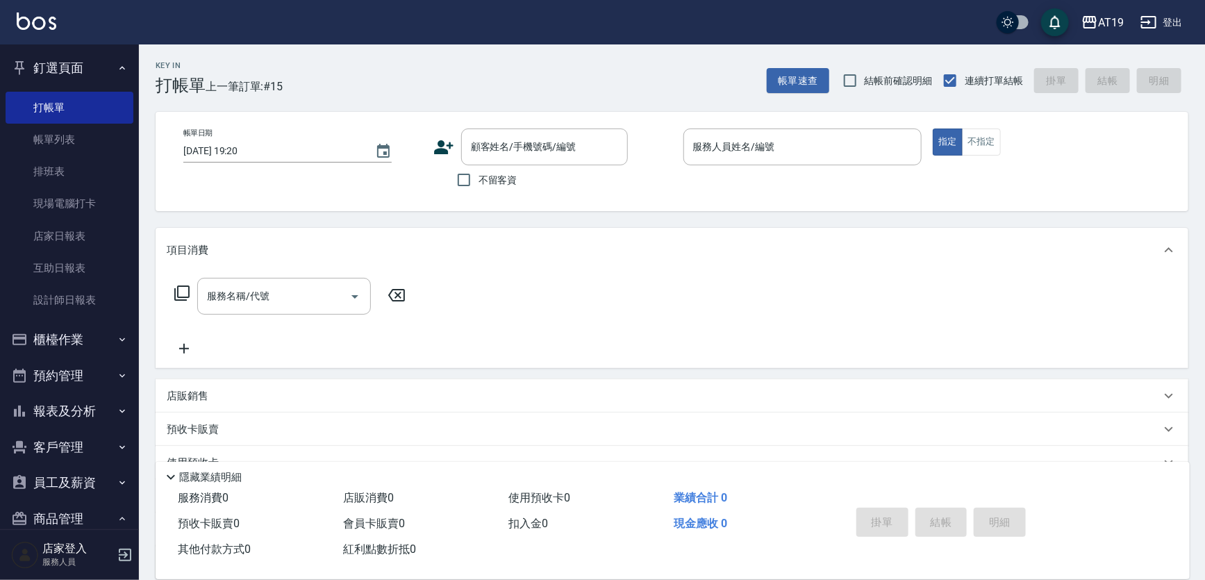
click at [486, 166] on label "不留客資" at bounding box center [483, 179] width 68 height 29
click at [479, 166] on input "不留客資" at bounding box center [463, 179] width 29 height 29
checkbox input "true"
type input "[PERSON_NAME]柔/0936451982/"
click at [463, 183] on input "不留客資" at bounding box center [463, 179] width 29 height 29
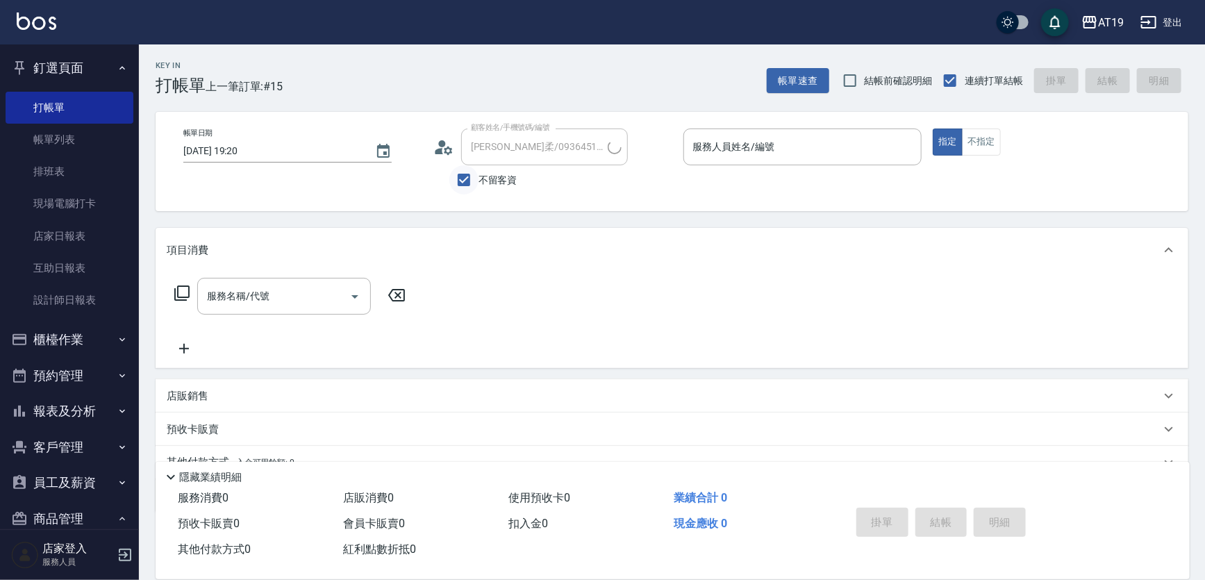
checkbox input "false"
type input "[PERSON_NAME]/0915871004/"
click at [613, 149] on icon "Clear" at bounding box center [613, 147] width 14 height 14
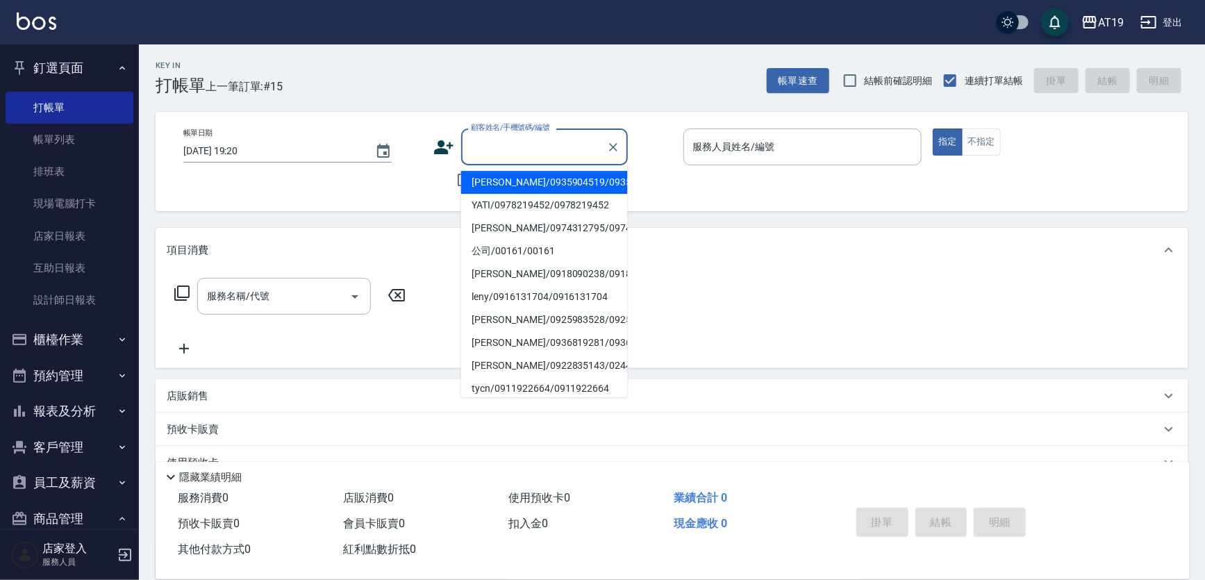
click at [505, 146] on input "顧客姓名/手機號碼/編號" at bounding box center [533, 147] width 133 height 24
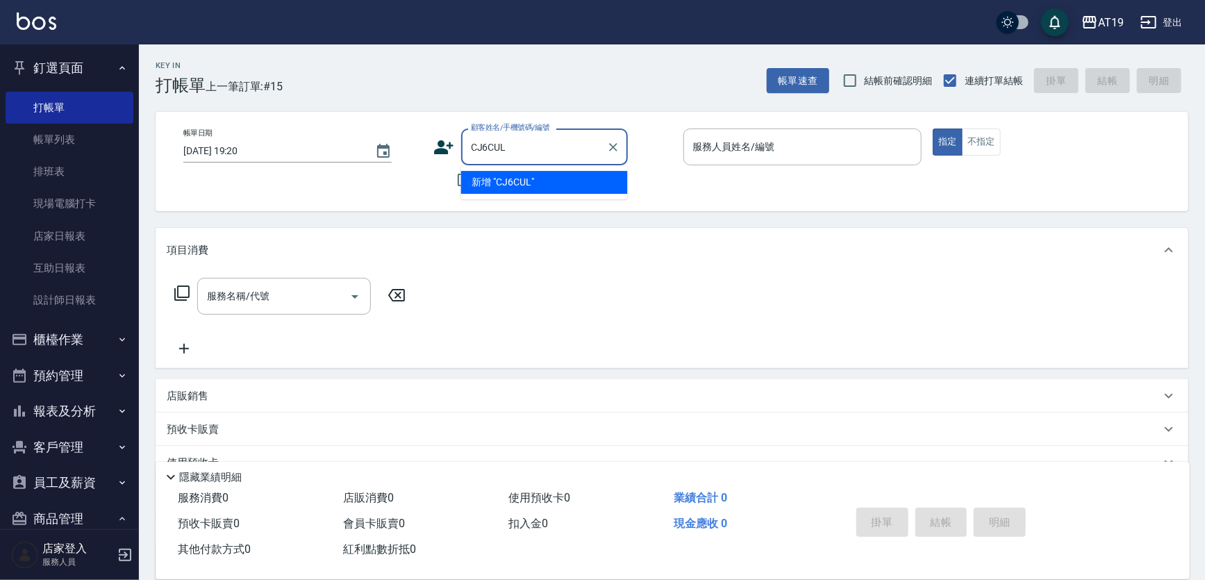
type input "CJ6CUL3"
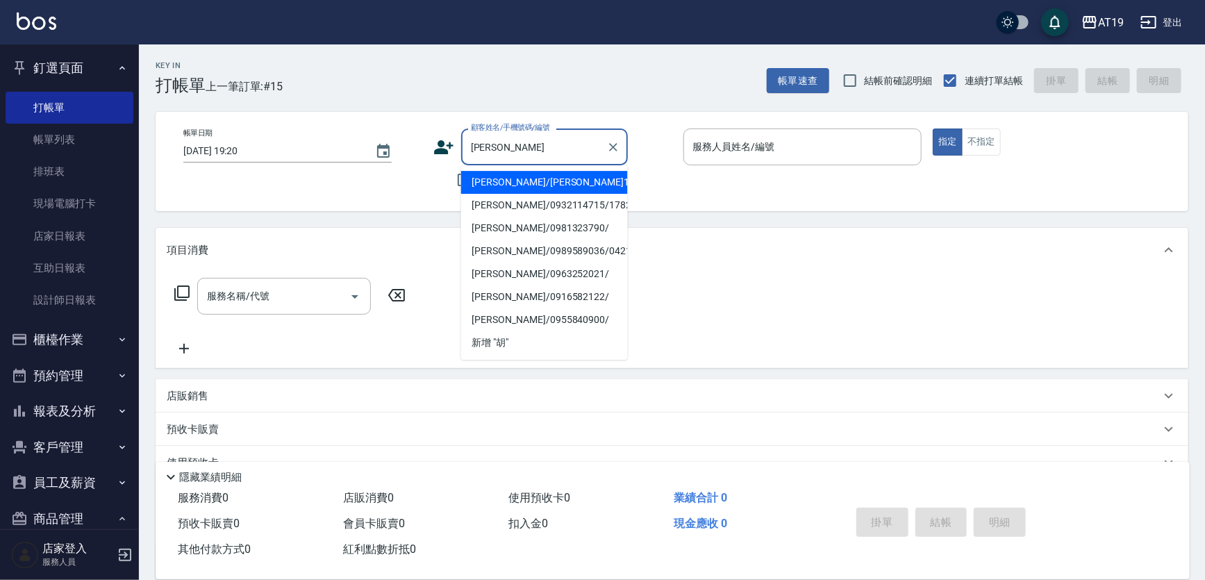
type input "胡"
